Goal: Find contact information: Obtain details needed to contact an individual or organization

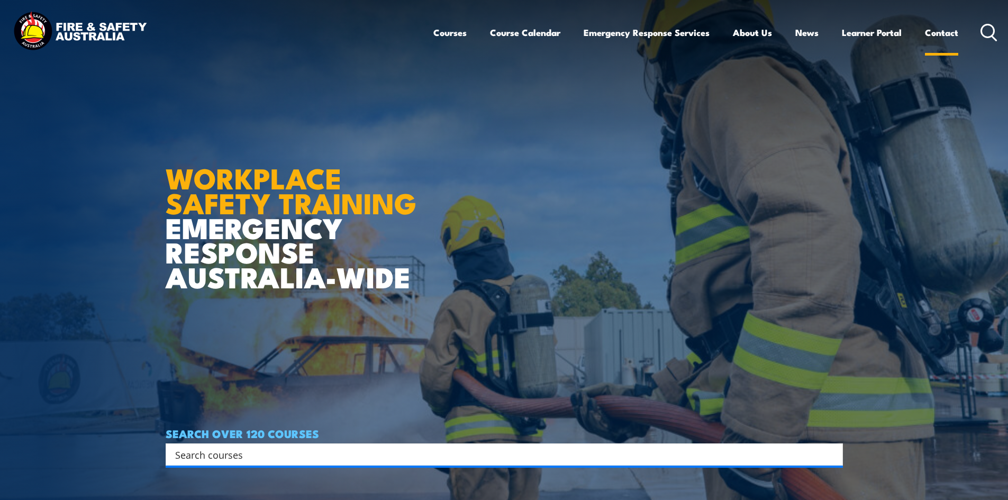
click at [937, 35] on link "Contact" at bounding box center [941, 33] width 33 height 28
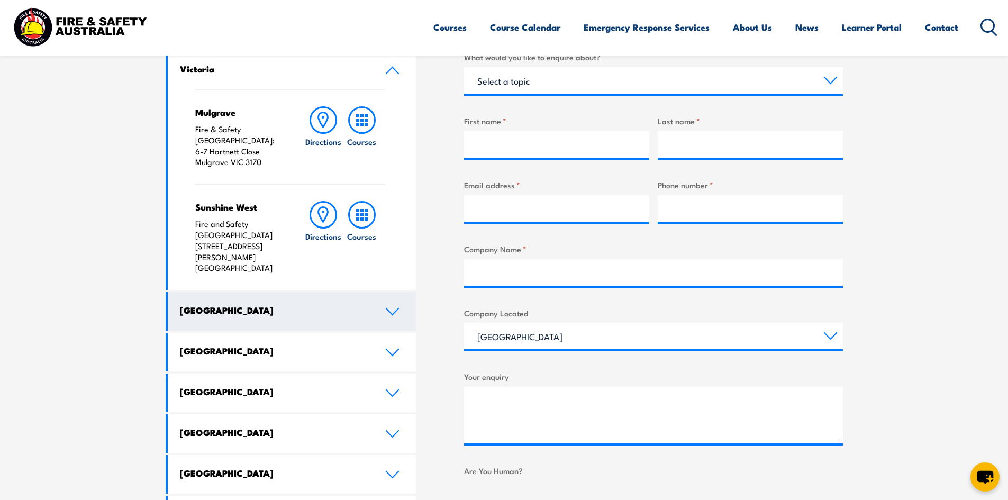
scroll to position [423, 0]
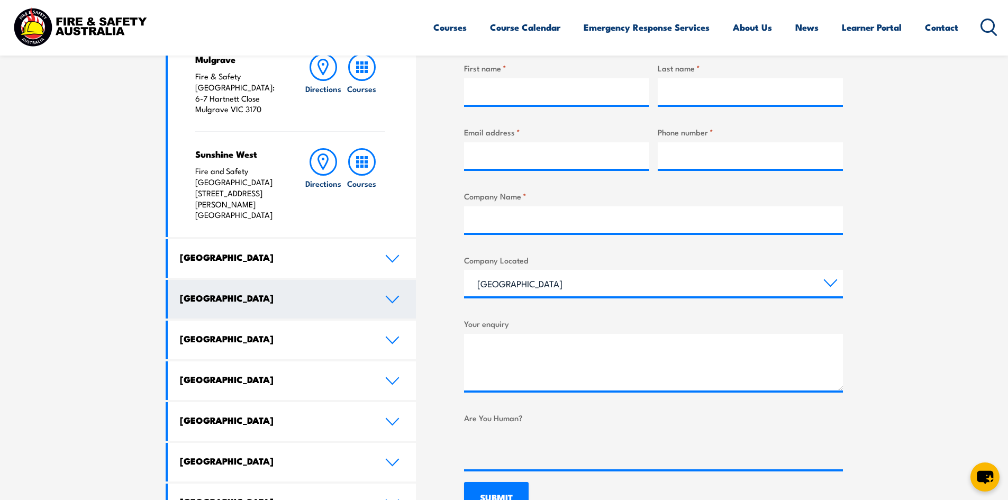
click at [266, 280] on link "[GEOGRAPHIC_DATA]" at bounding box center [292, 299] width 249 height 39
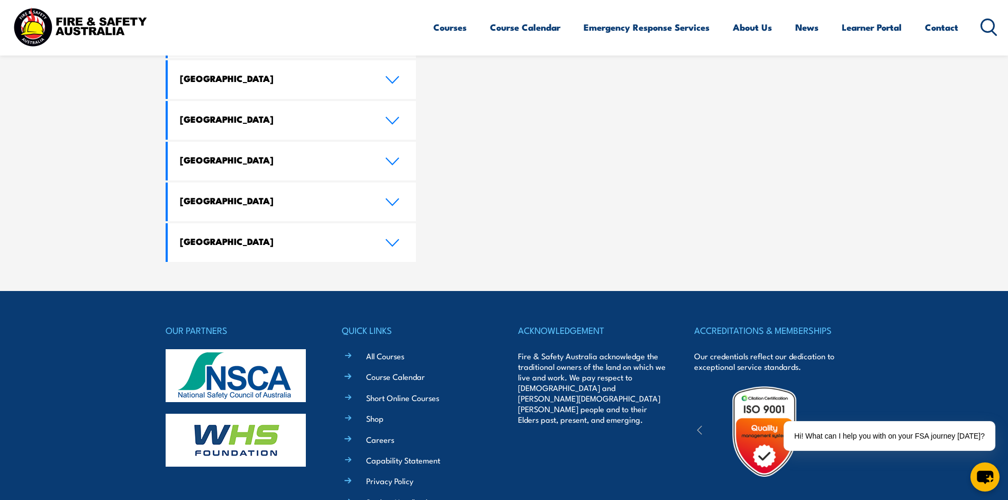
scroll to position [1051, 0]
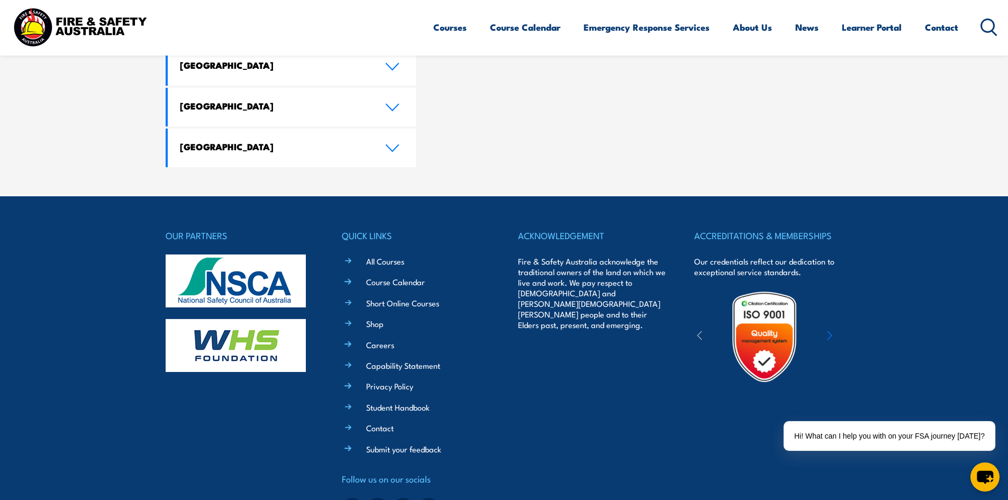
drag, startPoint x: 621, startPoint y: 365, endPoint x: 637, endPoint y: 362, distance: 16.1
click at [621, 365] on div "ACKNOWLEDGEMENT Fire & Safety Australia acknowledge the traditional owners of t…" at bounding box center [592, 375] width 148 height 295
click at [977, 471] on icon "chat-button" at bounding box center [984, 476] width 31 height 31
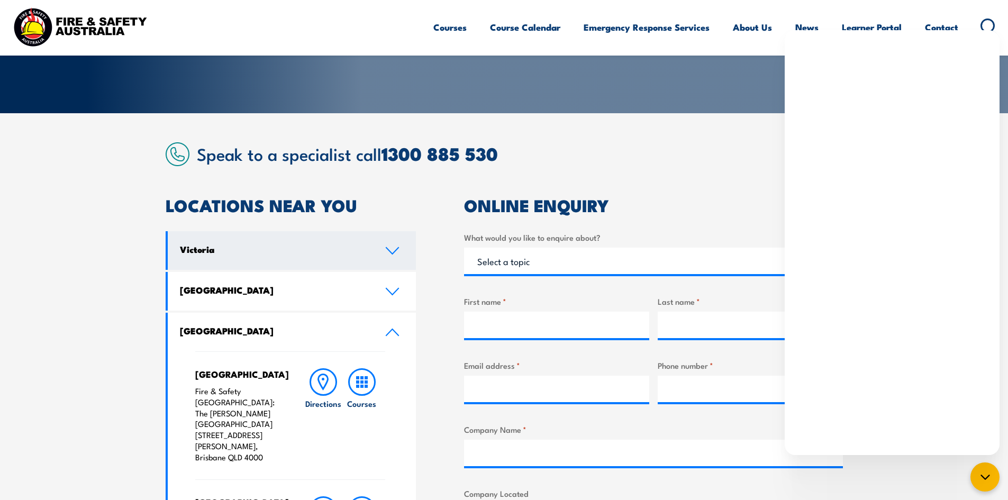
scroll to position [317, 0]
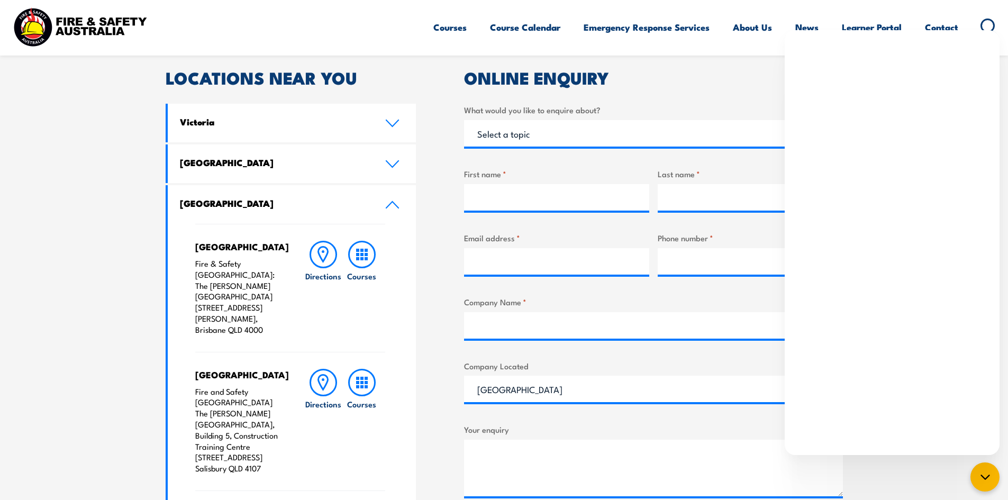
click at [129, 328] on section "Speak to a specialist call [PHONE_NUMBER] LOCATIONS NEAR [GEOGRAPHIC_DATA] [GEO…" at bounding box center [504, 458] width 1008 height 944
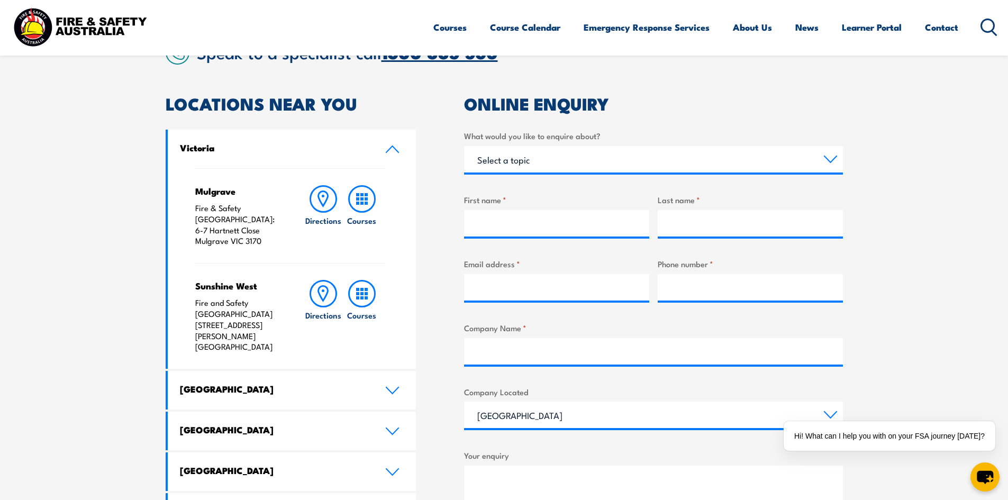
scroll to position [350, 0]
